Goal: Transaction & Acquisition: Purchase product/service

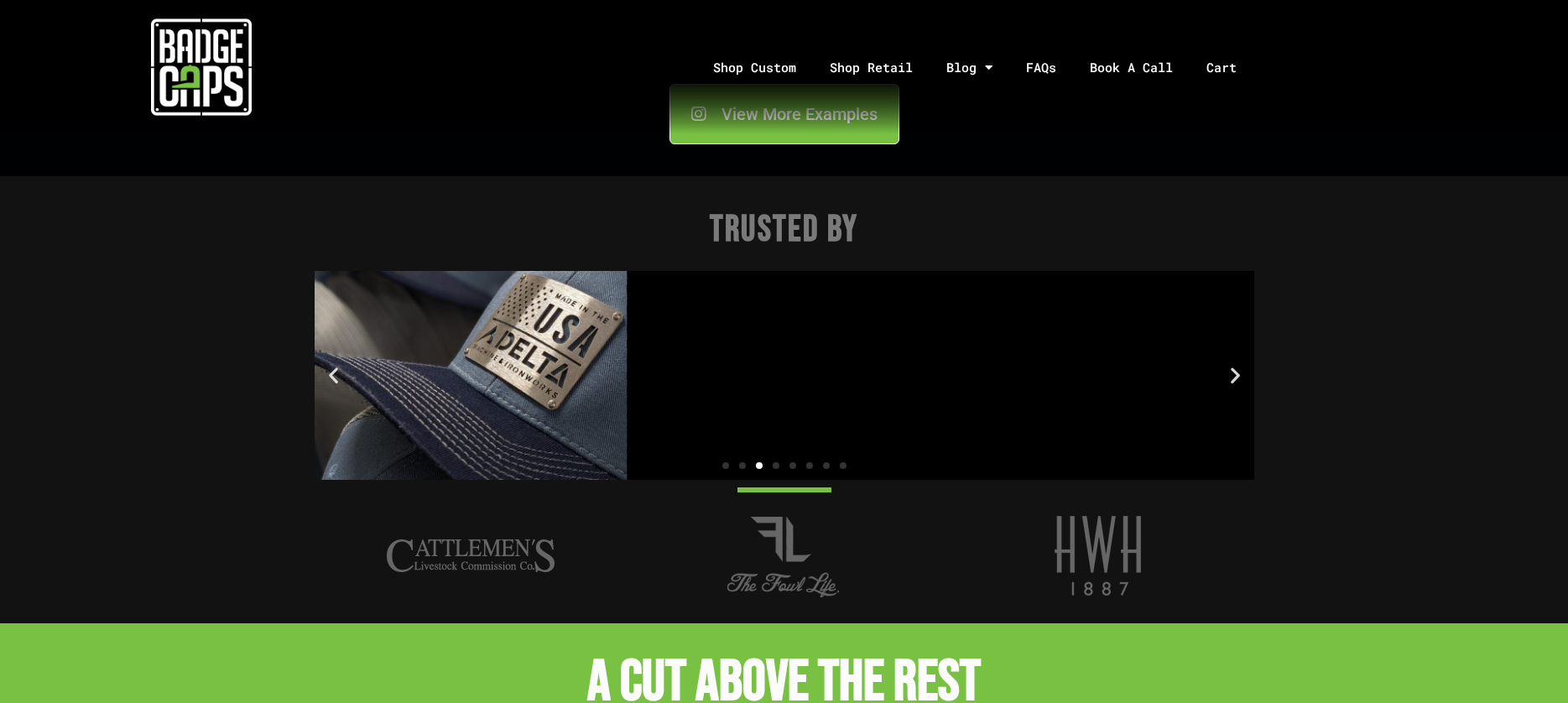
scroll to position [2014, 0]
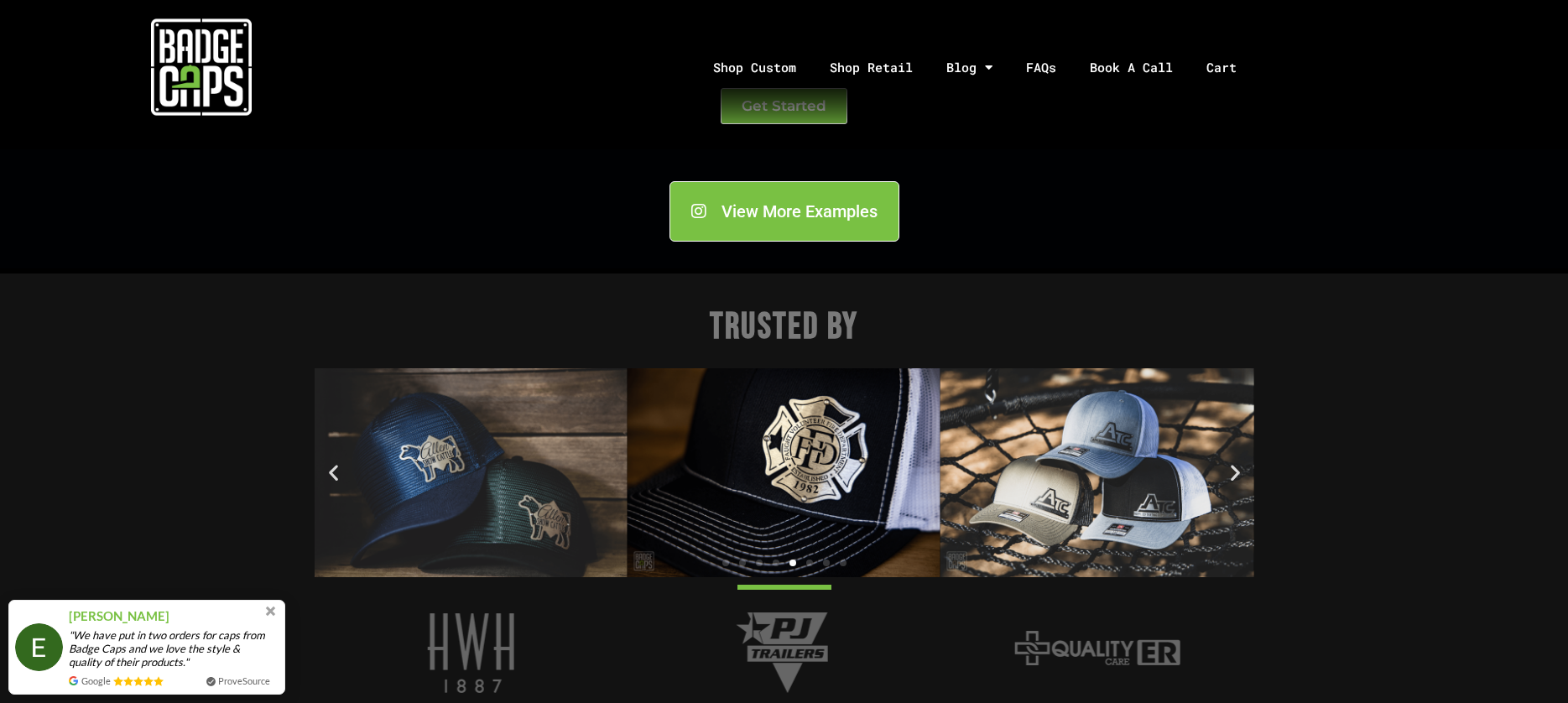
click at [444, 461] on img "5 / 8" at bounding box center [470, 472] width 313 height 209
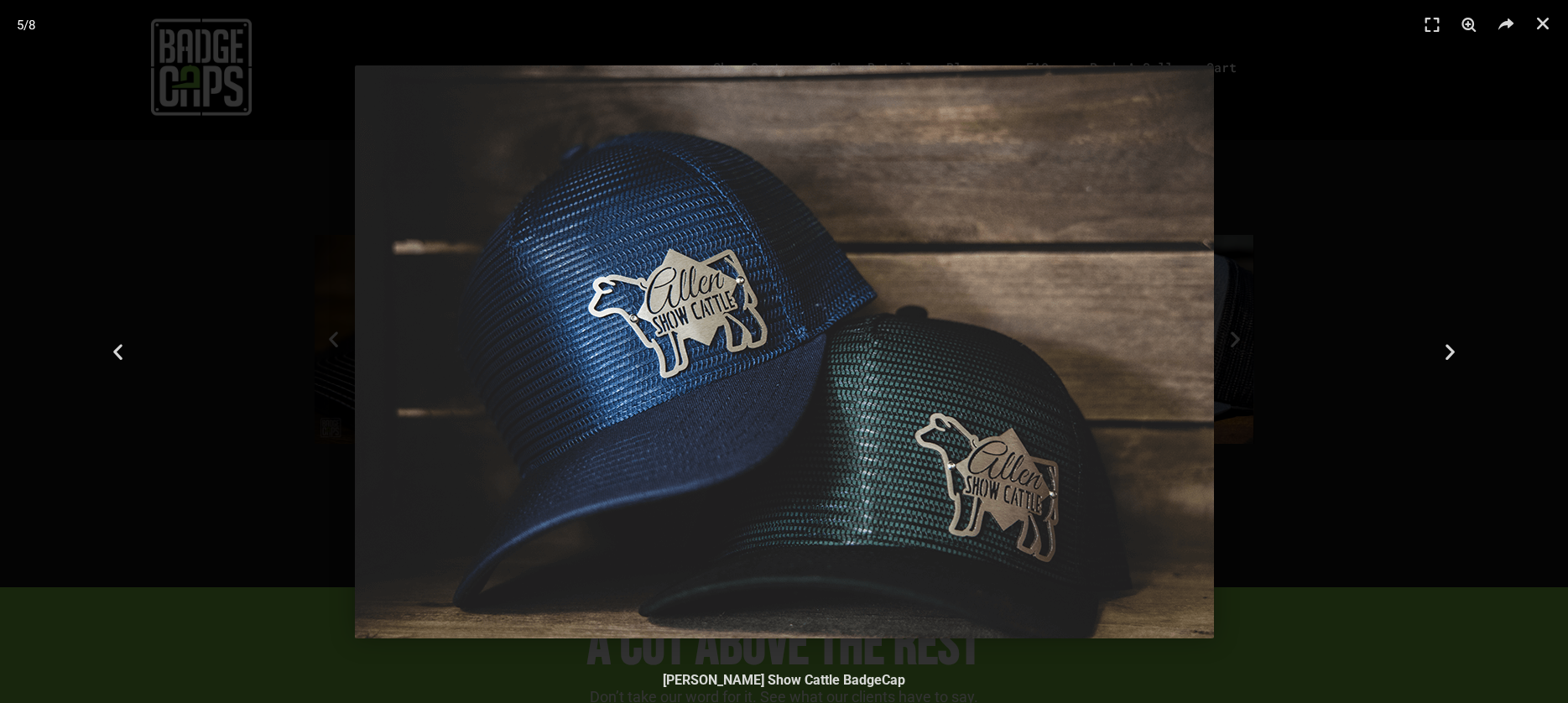
scroll to position [2098, 0]
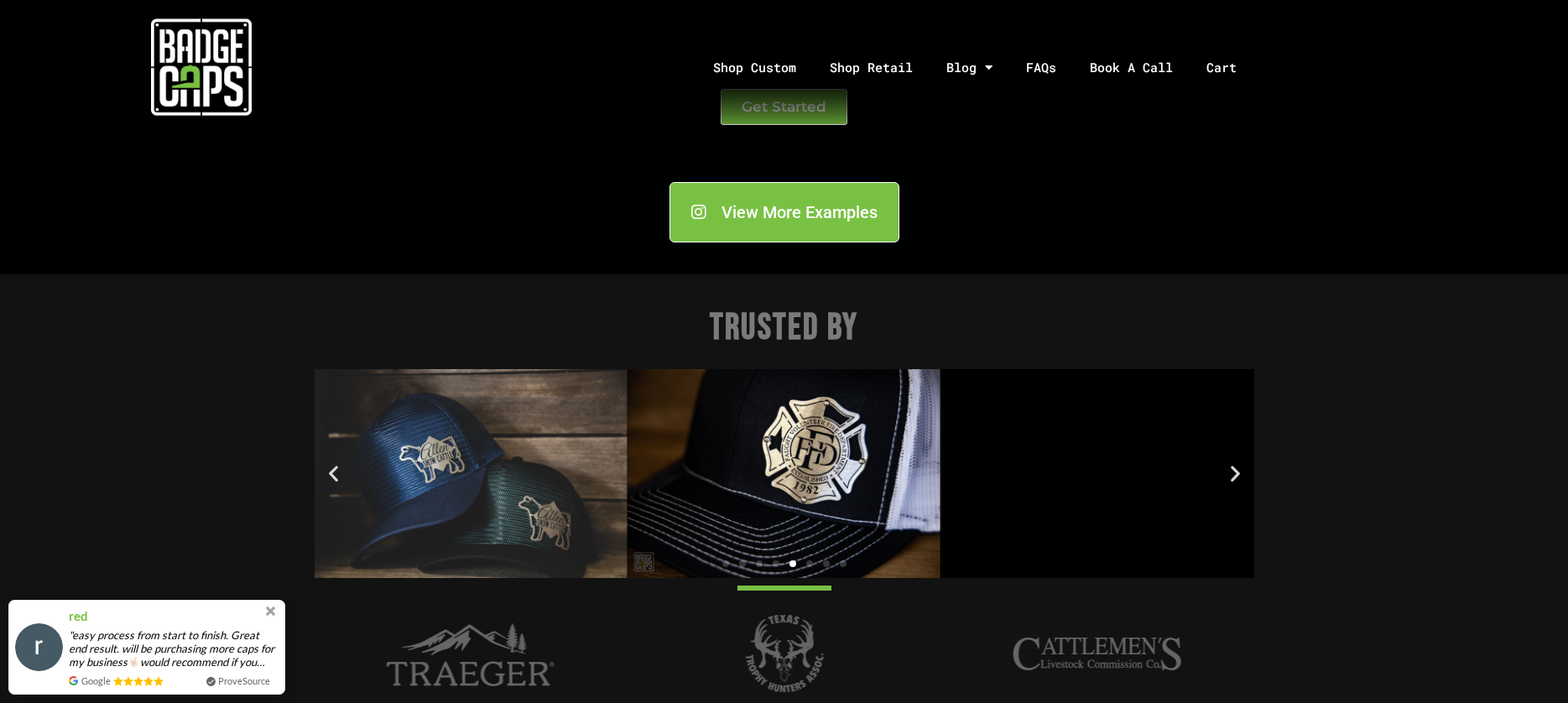
scroll to position [2014, 0]
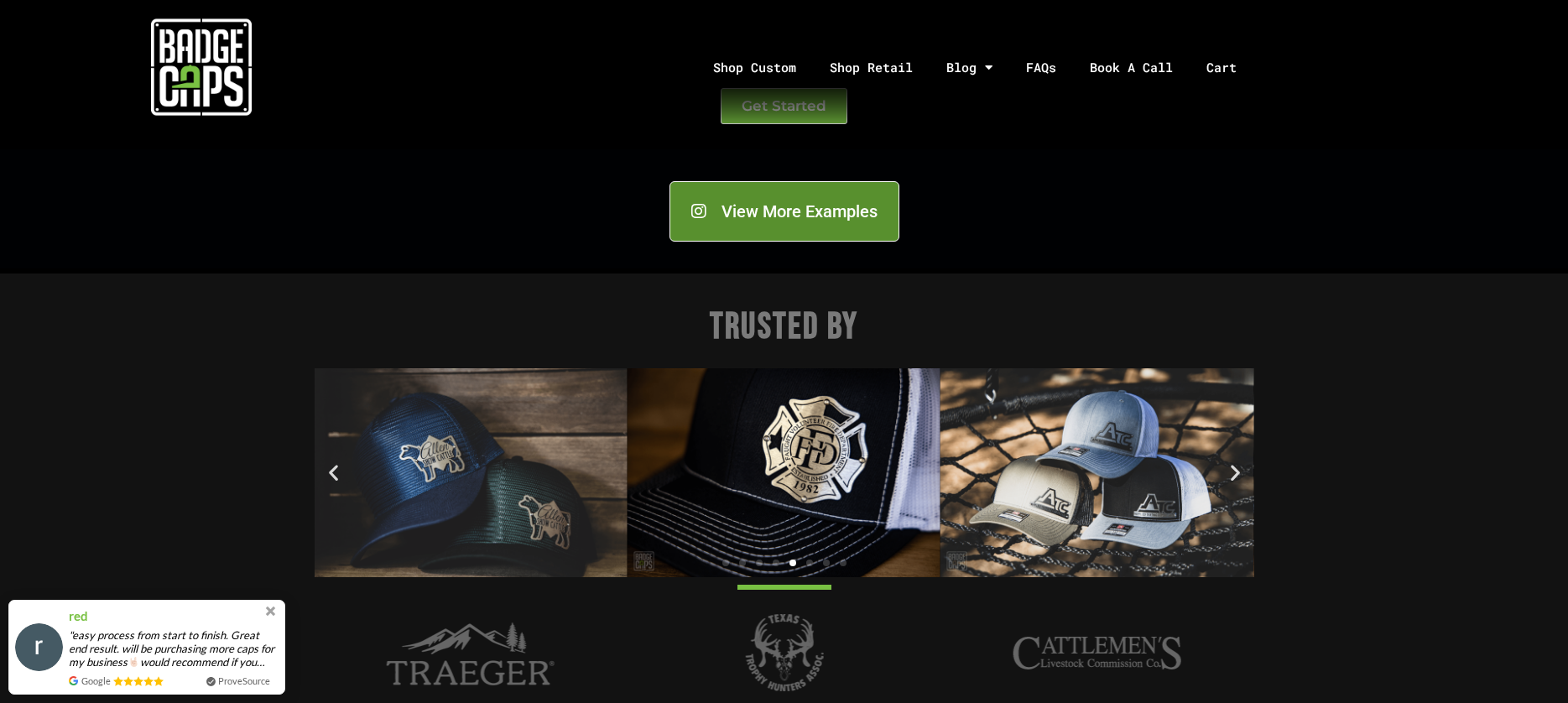
click at [771, 215] on span "View More Examples" at bounding box center [800, 212] width 157 height 17
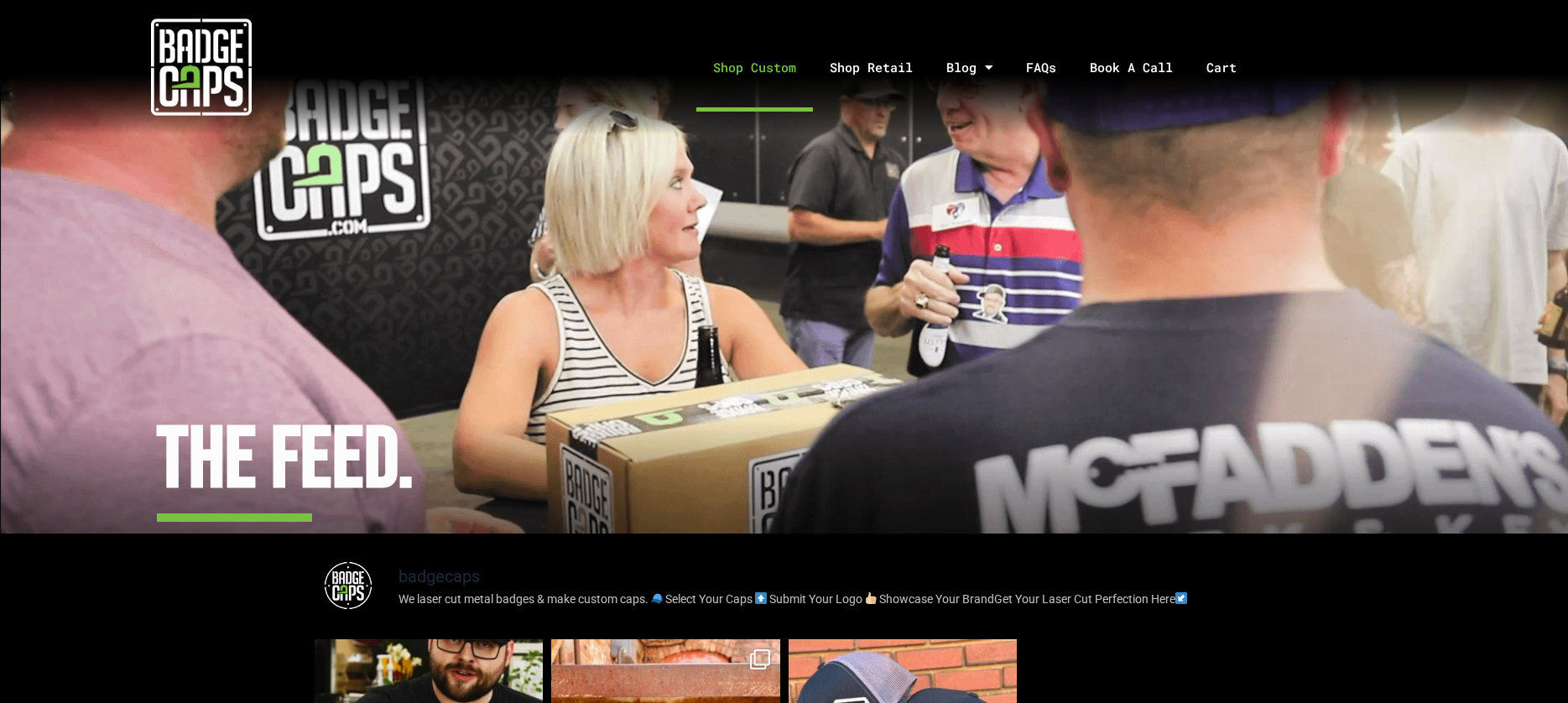
click at [768, 62] on link "Shop Custom" at bounding box center [754, 67] width 117 height 88
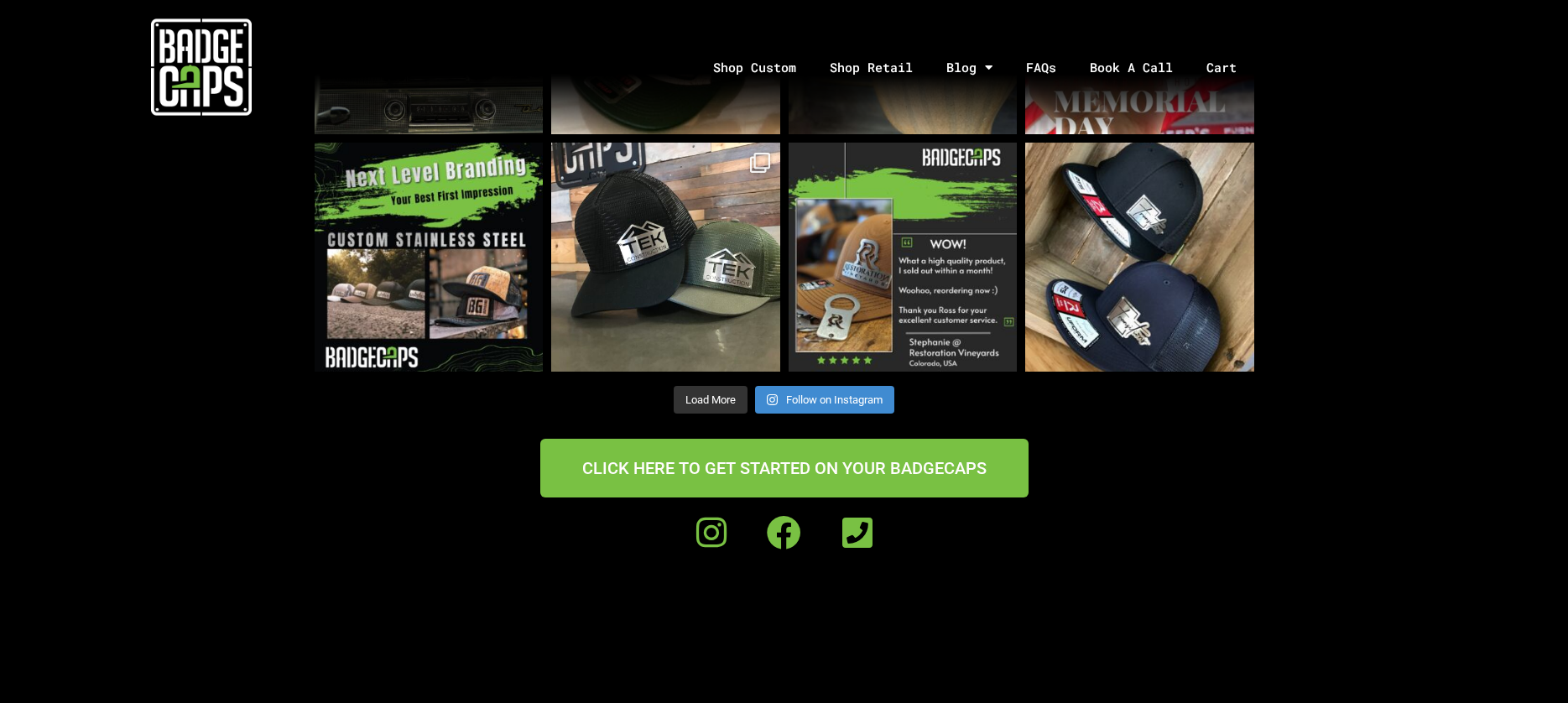
scroll to position [1342, 0]
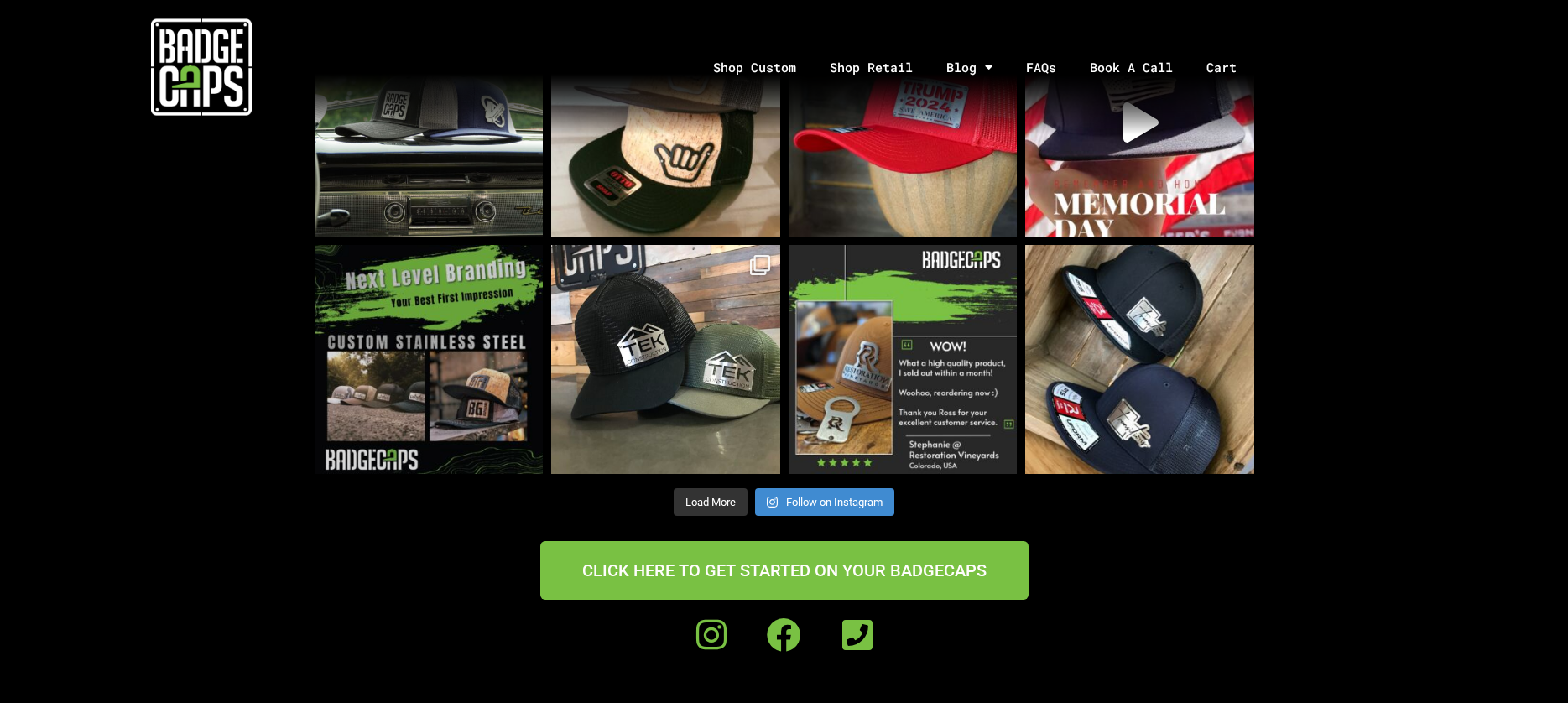
click at [415, 412] on img at bounding box center [429, 359] width 229 height 229
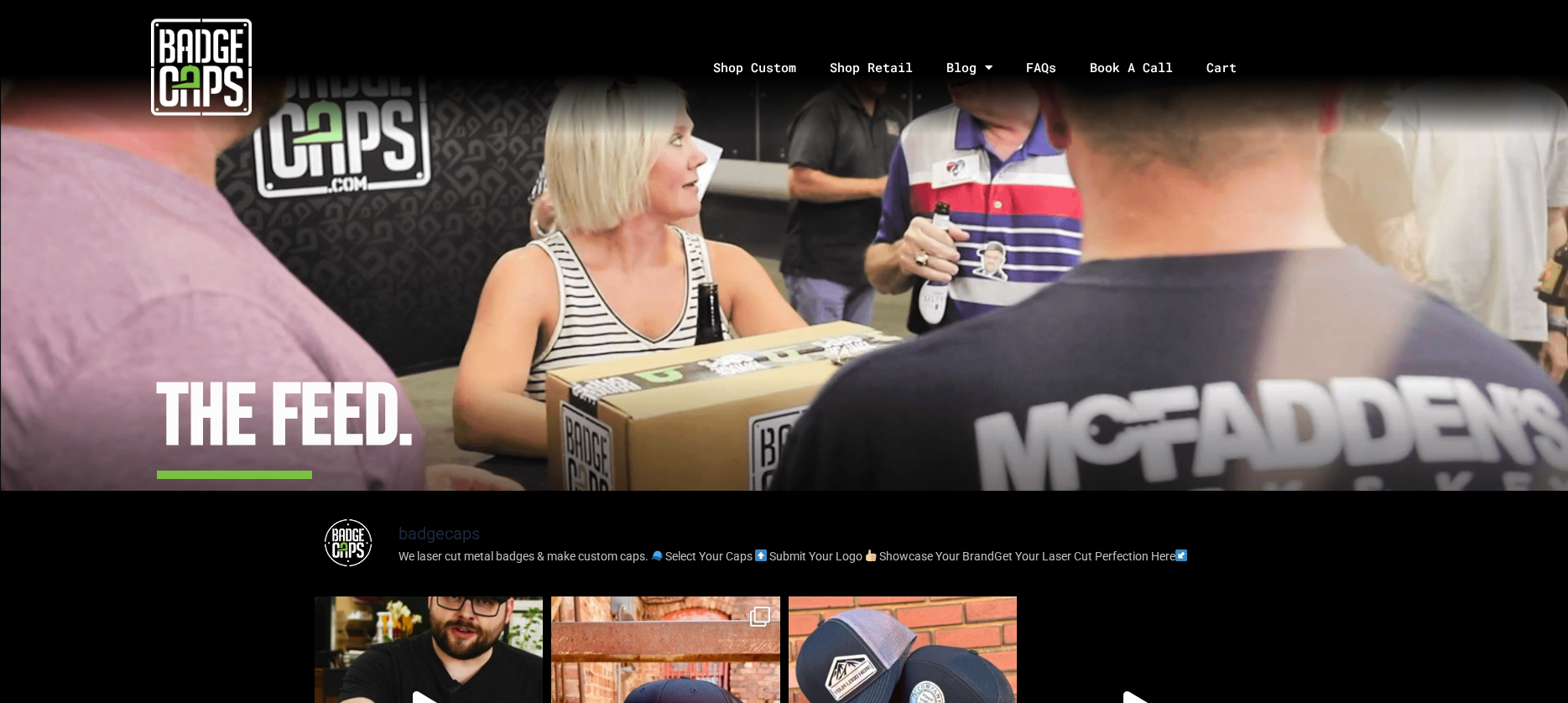
scroll to position [0, 0]
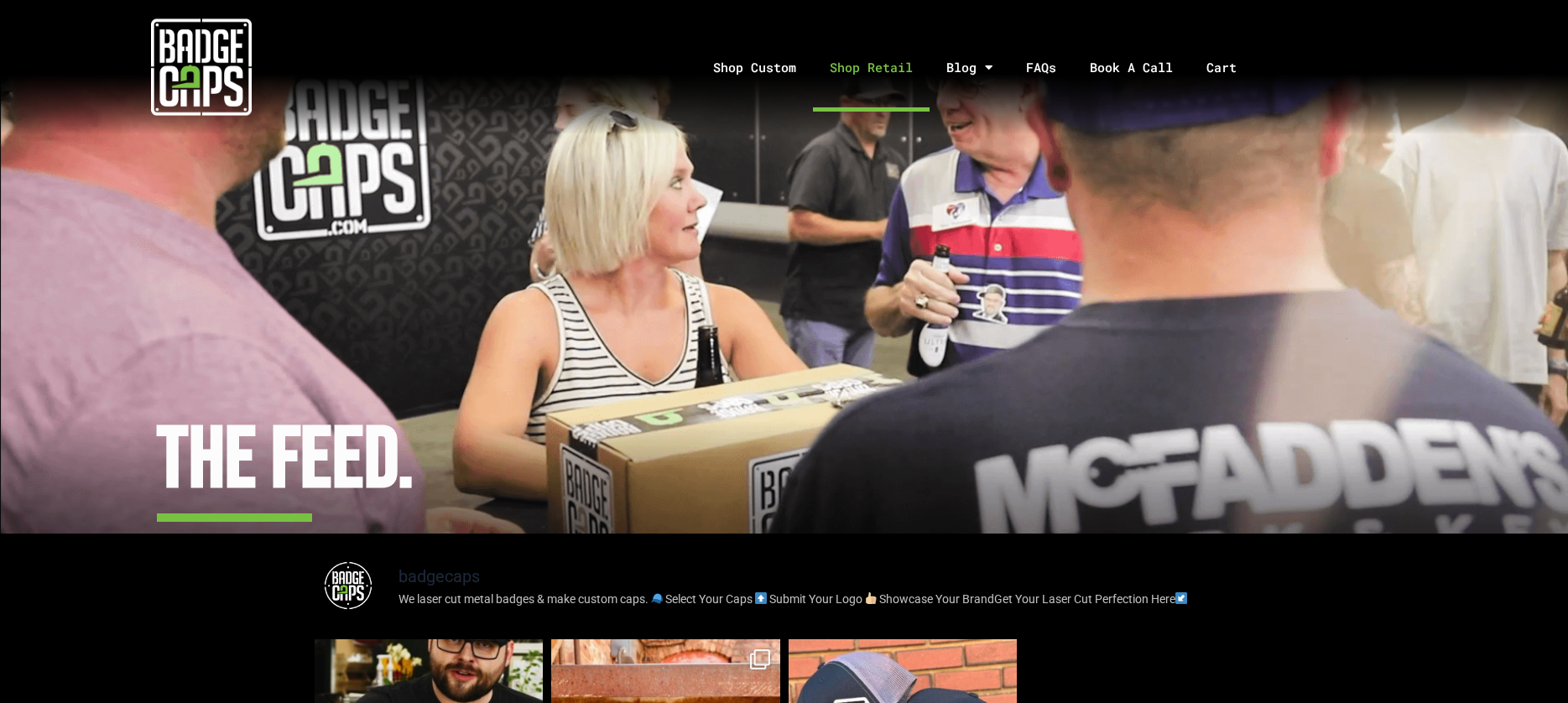
click at [870, 69] on link "Shop Retail" at bounding box center [871, 67] width 117 height 88
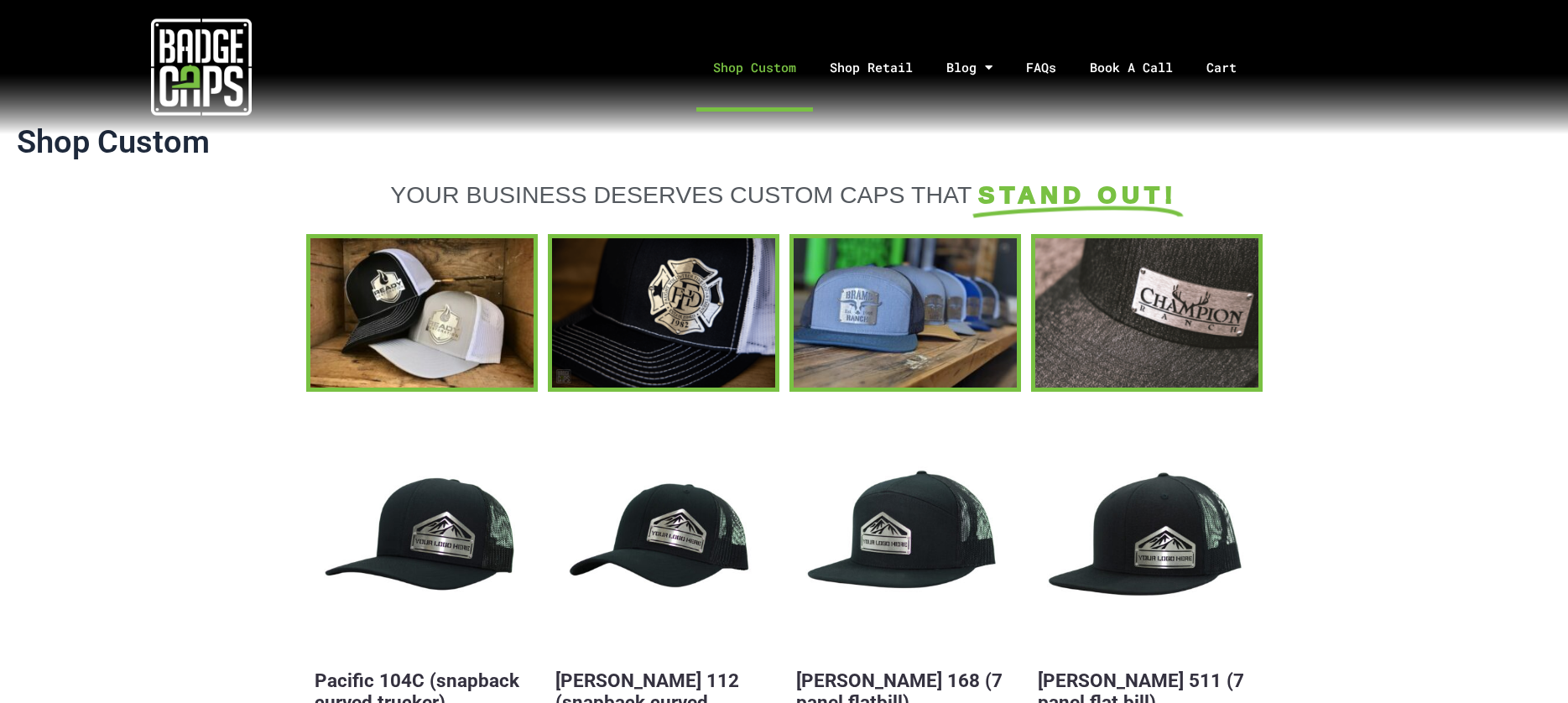
scroll to position [10, 0]
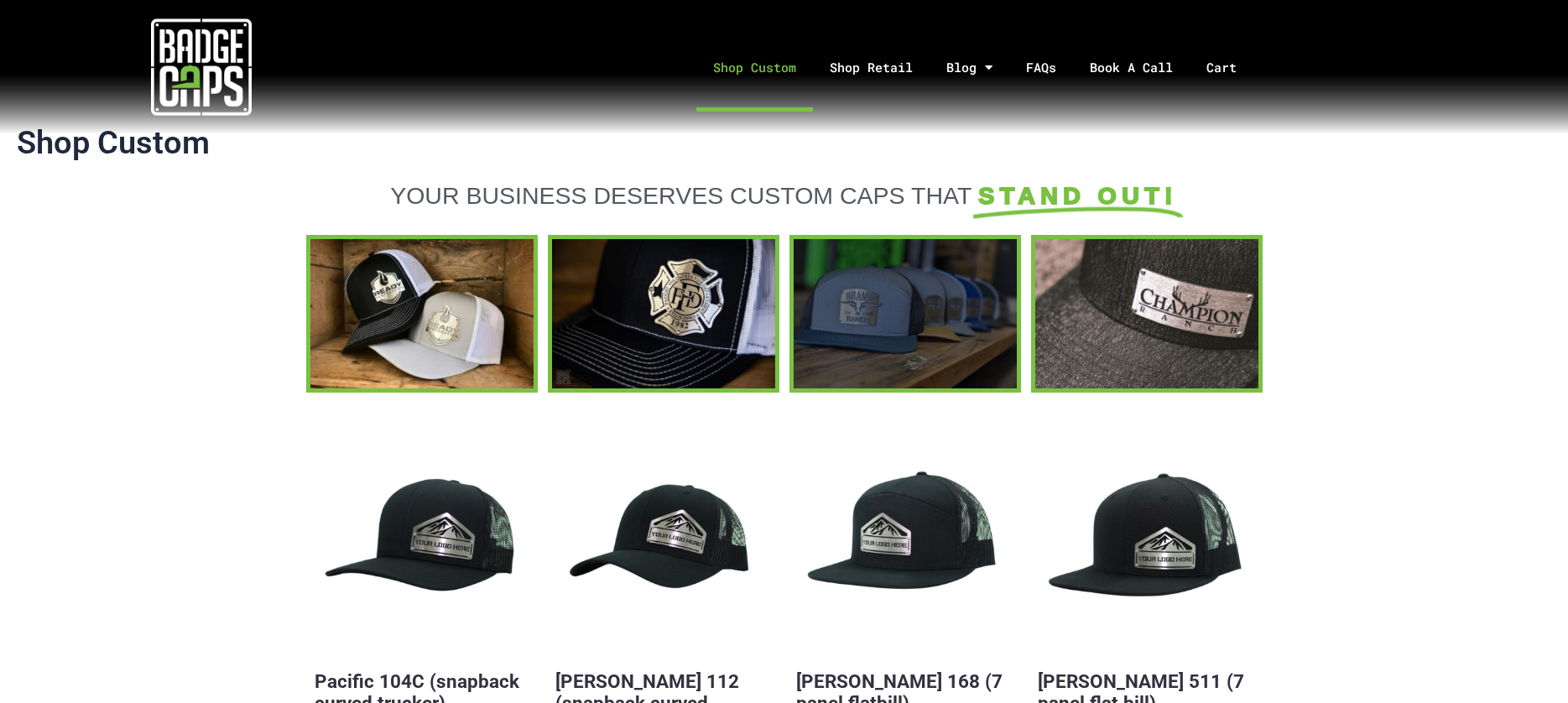
click at [839, 339] on div at bounding box center [905, 313] width 223 height 149
